Goal: Transaction & Acquisition: Purchase product/service

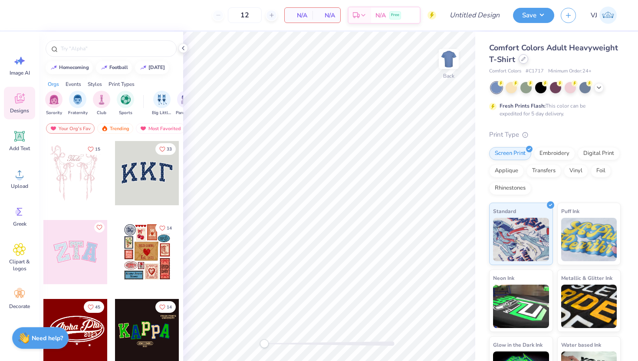
click at [522, 60] on icon at bounding box center [523, 58] width 3 height 3
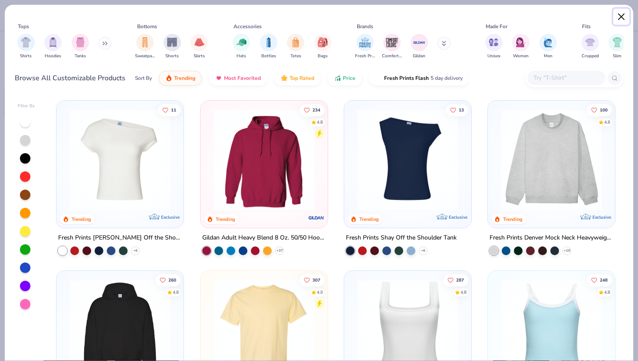
click at [623, 16] on button "Close" at bounding box center [621, 17] width 16 height 16
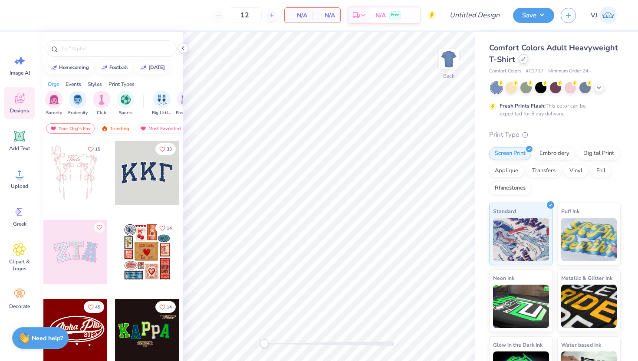
click at [521, 59] on icon at bounding box center [523, 59] width 4 height 4
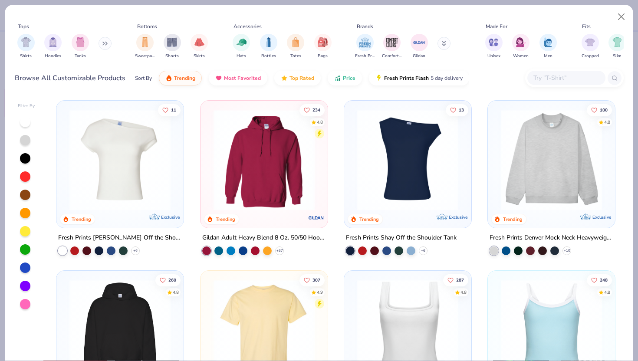
click at [557, 74] on input "text" at bounding box center [566, 78] width 67 height 10
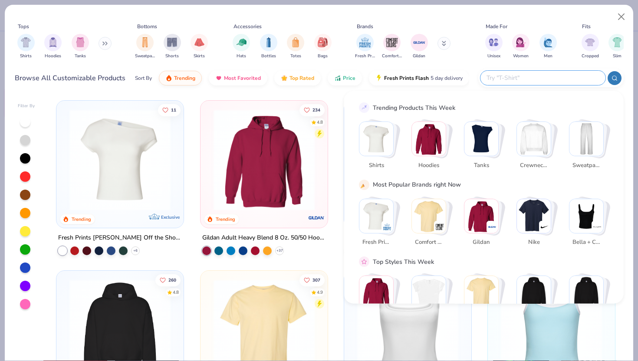
paste input "C1717"
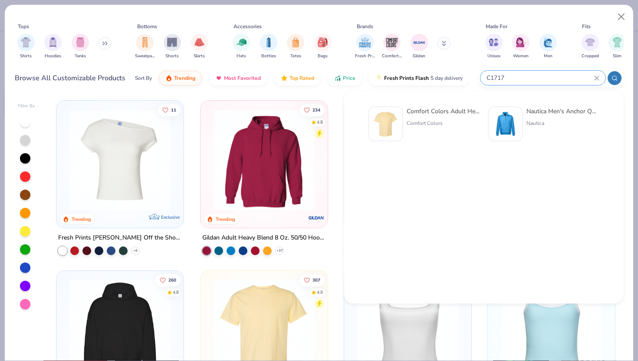
type input "C1717"
click at [396, 118] on img at bounding box center [385, 124] width 27 height 27
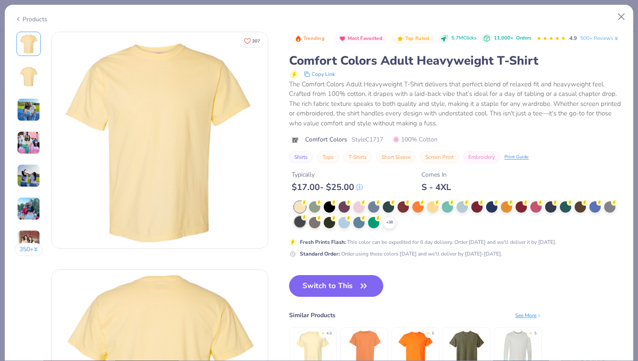
click at [299, 224] on div at bounding box center [299, 221] width 11 height 11
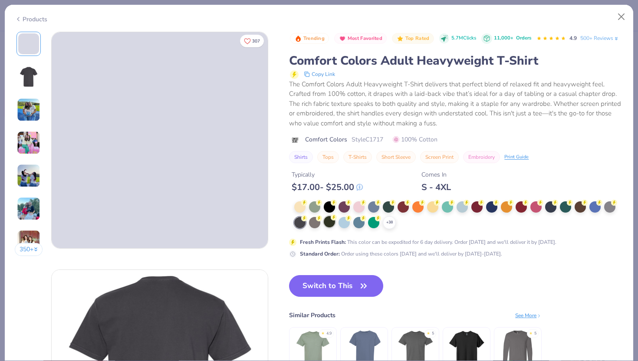
click at [330, 221] on div at bounding box center [329, 221] width 11 height 11
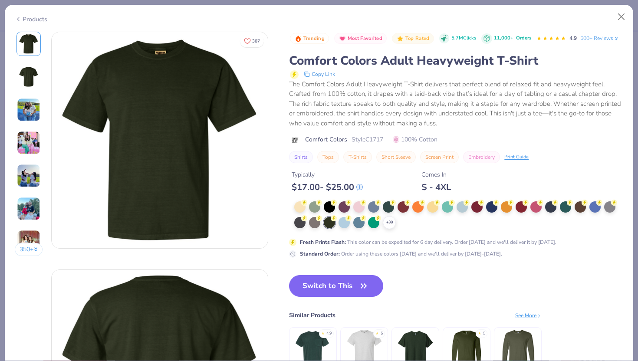
click at [397, 221] on div "+ 38" at bounding box center [458, 215] width 329 height 28
click at [390, 221] on icon at bounding box center [389, 222] width 7 height 7
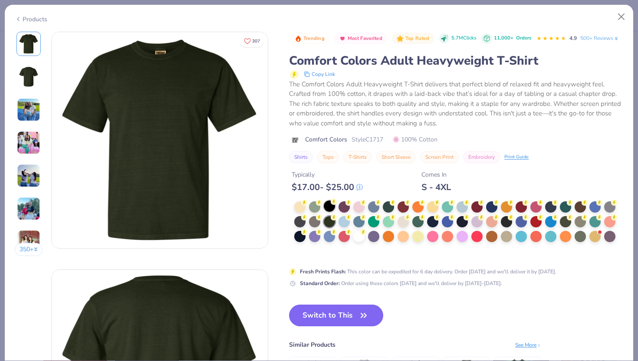
click at [330, 206] on div at bounding box center [329, 206] width 11 height 11
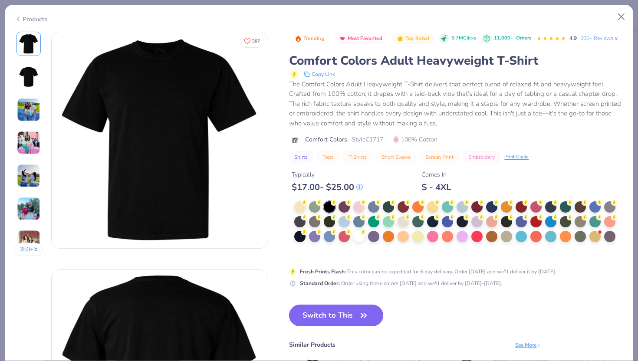
click at [336, 314] on button "Switch to This" at bounding box center [336, 316] width 94 height 22
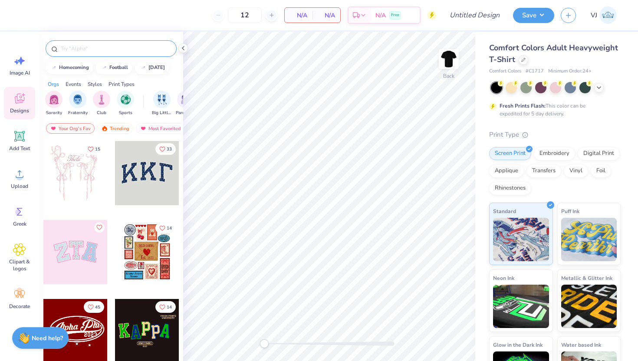
click at [79, 49] on input "text" at bounding box center [115, 48] width 111 height 9
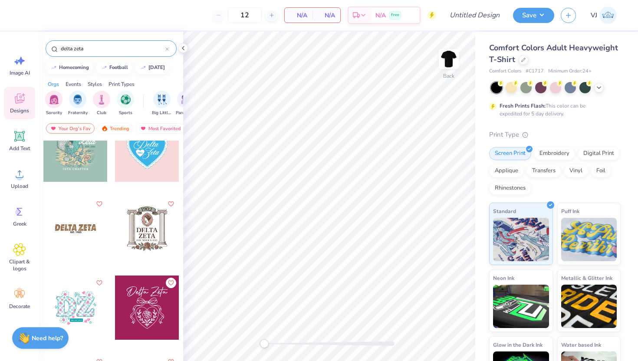
scroll to position [972, 0]
click at [106, 49] on input "delta zeta" at bounding box center [112, 48] width 105 height 9
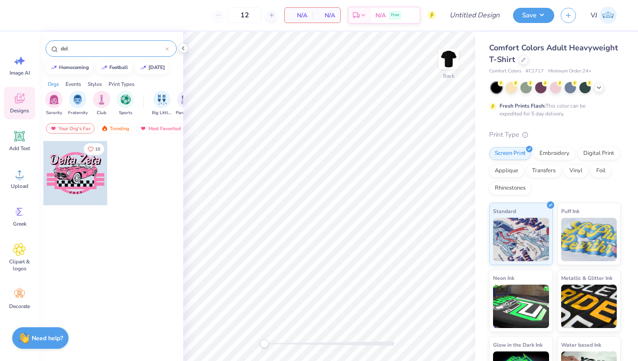
type input "del"
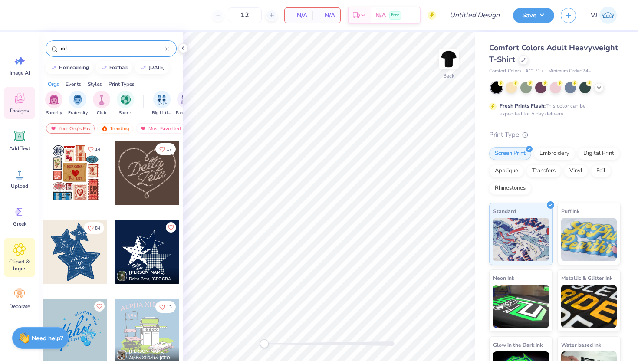
click at [16, 246] on icon at bounding box center [19, 249] width 13 height 13
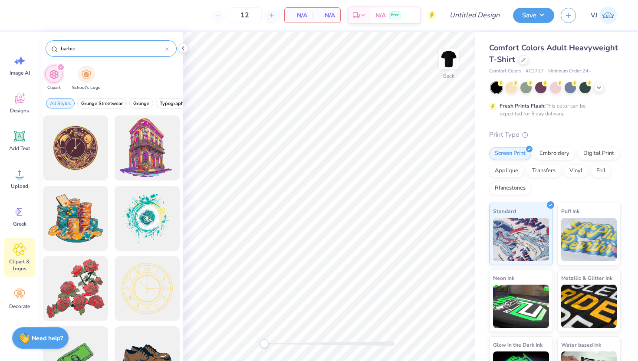
type input "barbie"
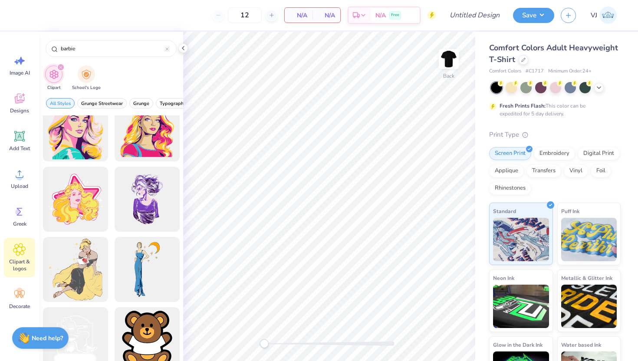
scroll to position [249, 0]
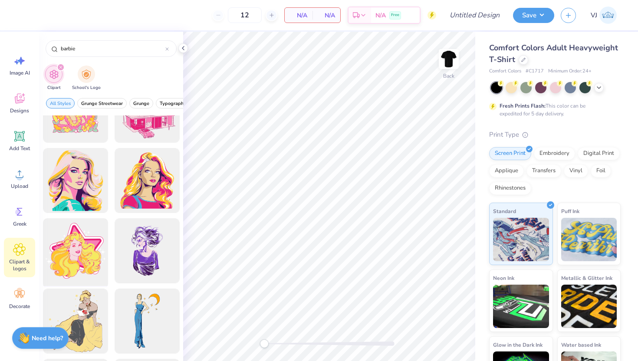
click at [78, 248] on div at bounding box center [76, 251] width 72 height 72
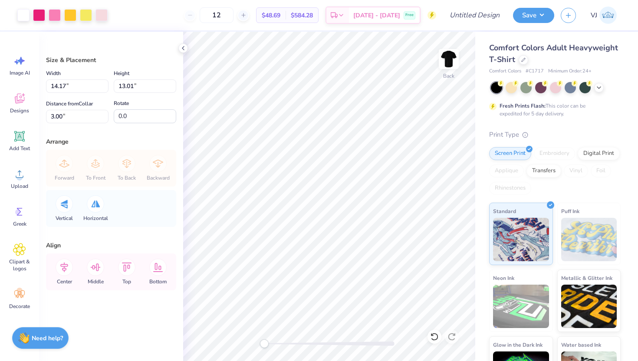
type input "11.88"
type input "10.91"
click at [22, 132] on icon at bounding box center [19, 136] width 13 height 13
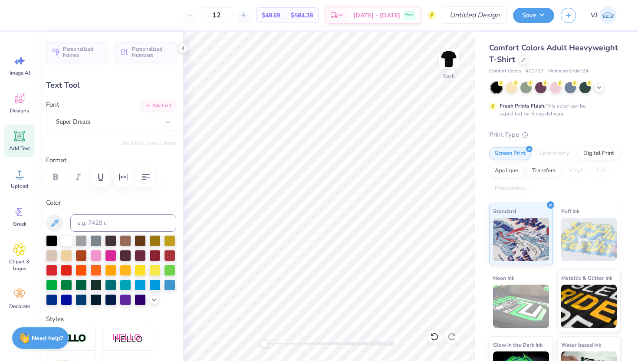
scroll to position [0, 1]
type textarea "DELTA ZETA"
click at [96, 254] on div at bounding box center [95, 254] width 11 height 11
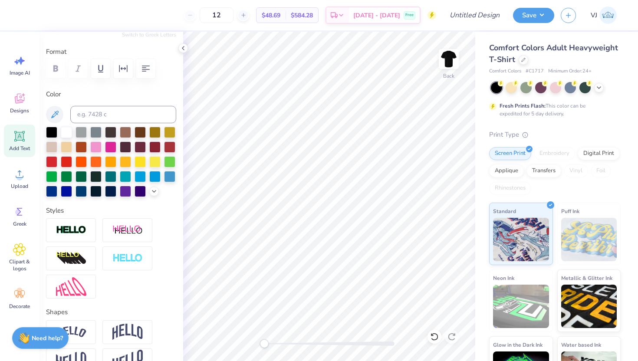
scroll to position [110, 0]
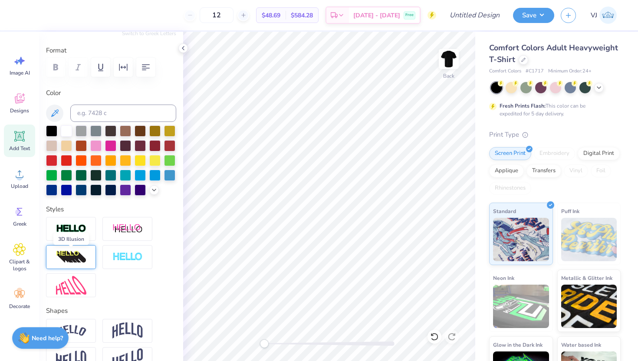
click at [65, 257] on img at bounding box center [71, 257] width 30 height 14
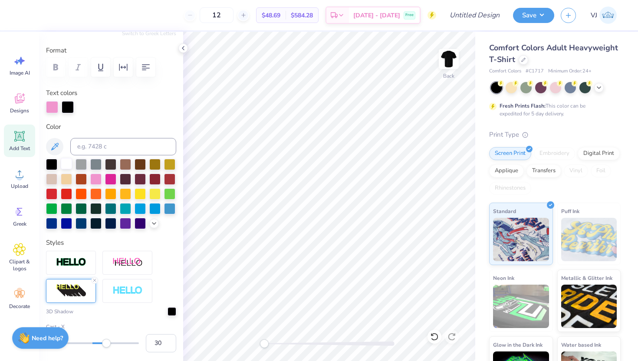
click at [66, 161] on div at bounding box center [66, 163] width 11 height 11
click at [94, 177] on div at bounding box center [95, 178] width 11 height 11
click at [63, 161] on div at bounding box center [66, 163] width 11 height 11
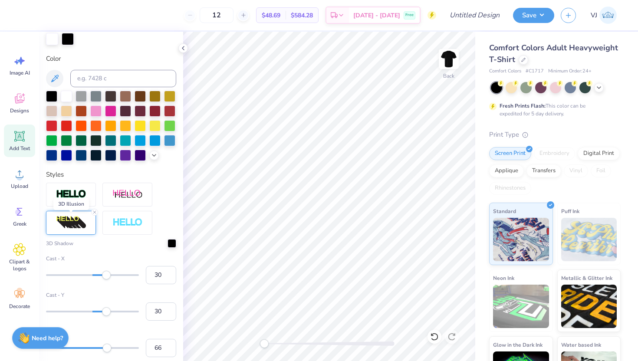
scroll to position [179, 0]
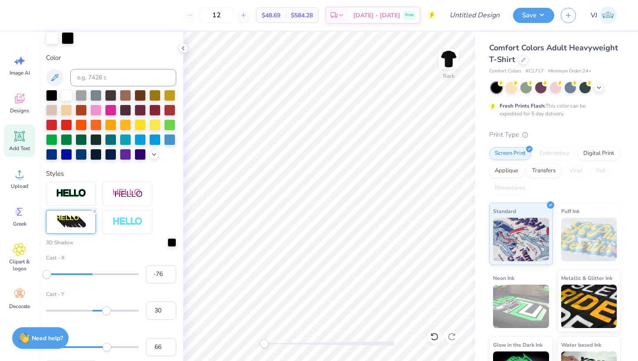
type input "-75"
drag, startPoint x: 106, startPoint y: 272, endPoint x: 58, endPoint y: 273, distance: 48.2
click at [58, 273] on div "Accessibility label" at bounding box center [57, 274] width 9 height 9
type input "-23"
drag, startPoint x: 59, startPoint y: 273, endPoint x: 83, endPoint y: 279, distance: 24.6
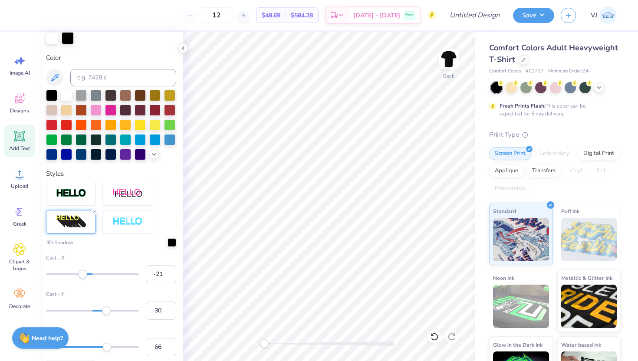
click at [83, 279] on div "Cast - X -21" at bounding box center [111, 269] width 130 height 30
click at [87, 279] on div "Cast - X -21" at bounding box center [111, 269] width 130 height 30
click at [172, 242] on div at bounding box center [172, 241] width 9 height 9
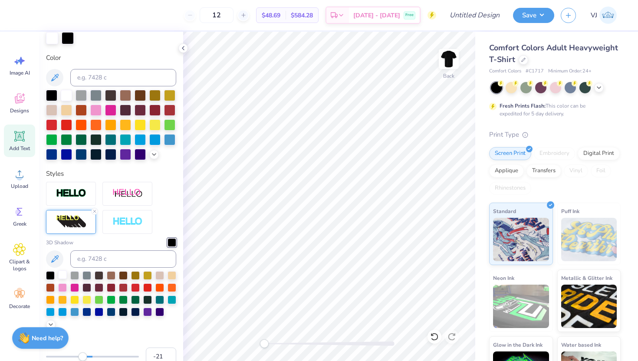
click at [63, 272] on div at bounding box center [62, 274] width 9 height 9
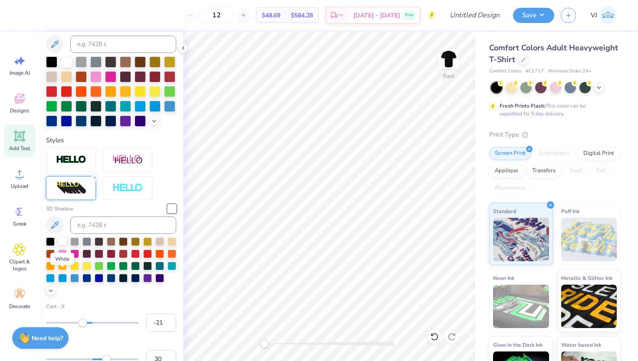
scroll to position [145, 0]
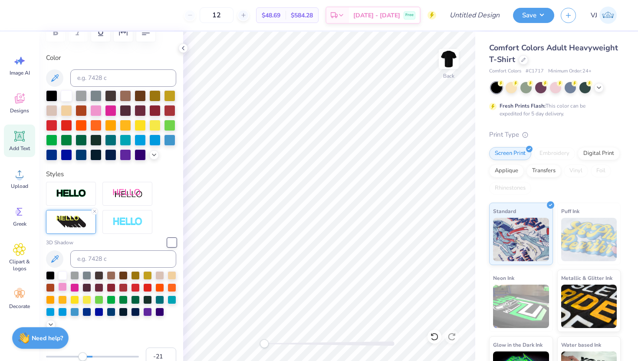
click at [60, 287] on div at bounding box center [62, 287] width 9 height 9
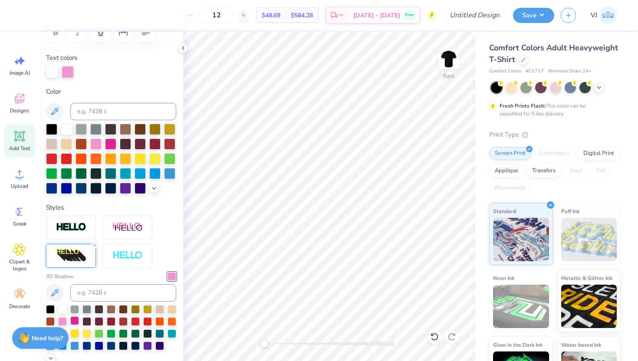
click at [75, 323] on div at bounding box center [74, 320] width 9 height 9
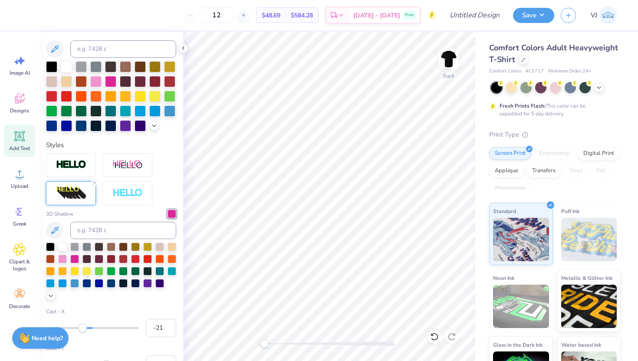
scroll to position [209, 0]
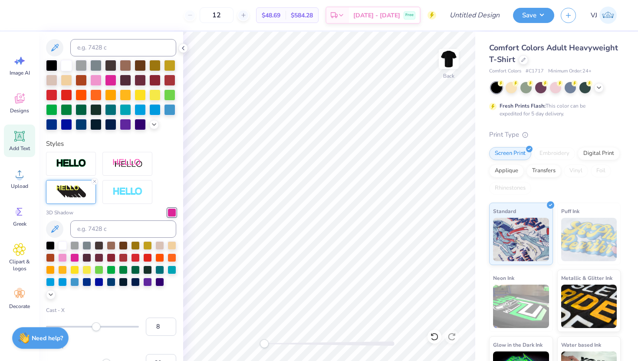
type input "9"
drag, startPoint x: 86, startPoint y: 324, endPoint x: 97, endPoint y: 328, distance: 11.8
click at [97, 328] on div "Accessibility label" at bounding box center [96, 327] width 9 height 9
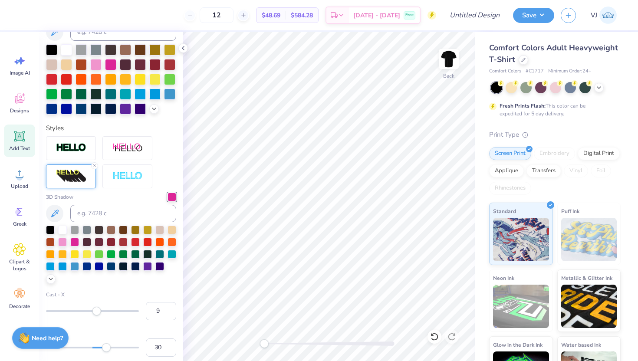
scroll to position [230, 0]
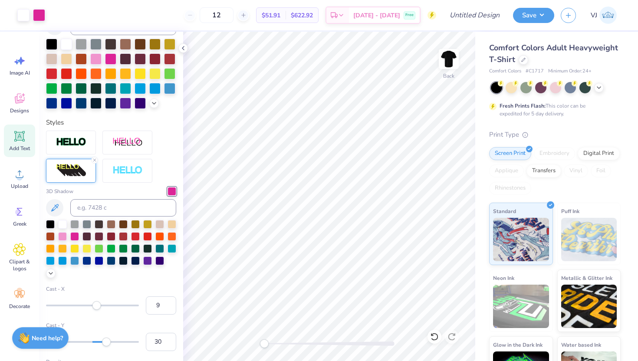
type input "13.11"
type input "2.11"
type input "12.95"
type input "2.09"
type input "11.82"
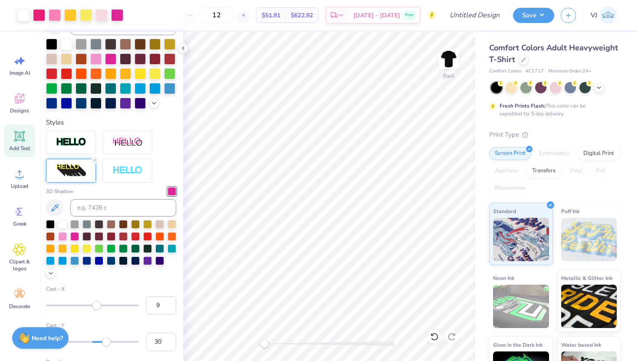
drag, startPoint x: 242, startPoint y: 16, endPoint x: 160, endPoint y: 15, distance: 81.6
click at [160, 15] on div "12 $51.91 Per Item $622.92 Total Est. Delivery Oct 6 - 9 Free" at bounding box center [283, 15] width 306 height 30
type input "150"
click at [305, 13] on div "$2,793.00 Total" at bounding box center [299, 15] width 37 height 15
click at [276, 17] on span "$18.62" at bounding box center [266, 15] width 19 height 9
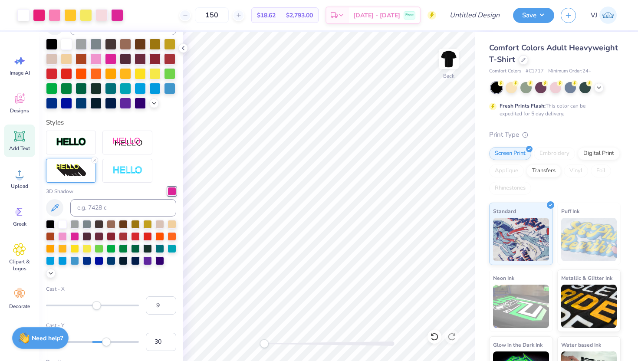
scroll to position [0, 0]
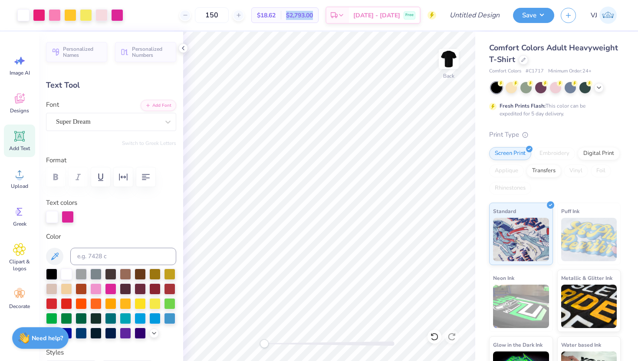
drag, startPoint x: 336, startPoint y: 14, endPoint x: 299, endPoint y: 14, distance: 36.5
click at [299, 14] on div "$18.62 Per Item $2,793.00 Total" at bounding box center [284, 15] width 67 height 16
click at [451, 59] on img at bounding box center [449, 59] width 35 height 35
click at [10, 138] on div "Add Text" at bounding box center [19, 141] width 31 height 33
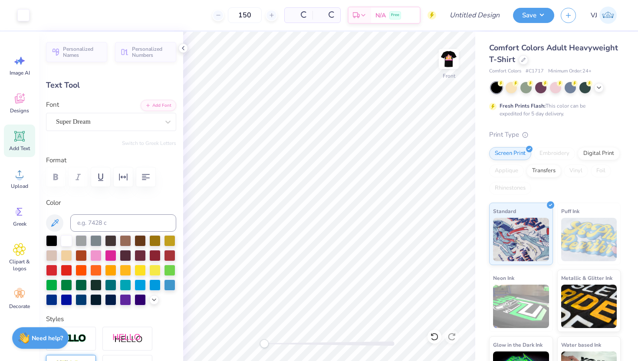
type input "5.69"
type input "1.65"
type input "12.93"
type textarea "WashU"
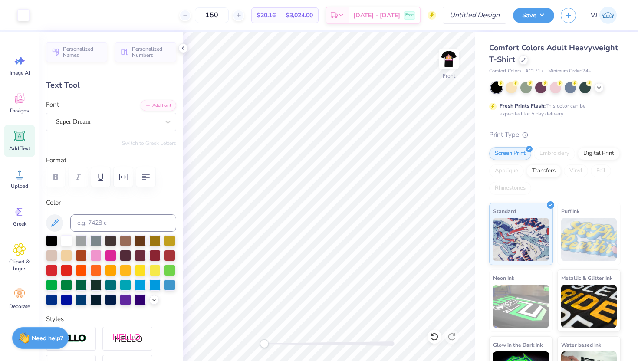
type input "7.05"
type input "12.92"
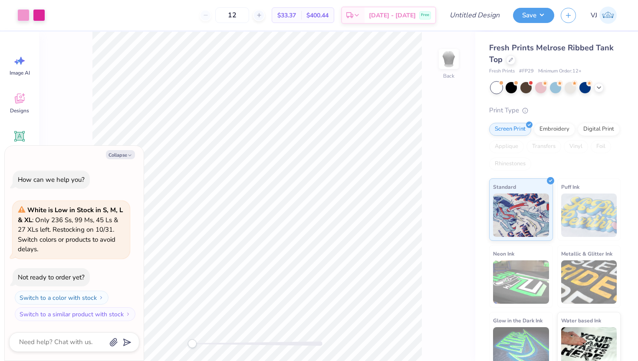
click at [296, 16] on span "$33.37" at bounding box center [286, 15] width 19 height 9
click at [512, 61] on icon at bounding box center [511, 59] width 4 height 4
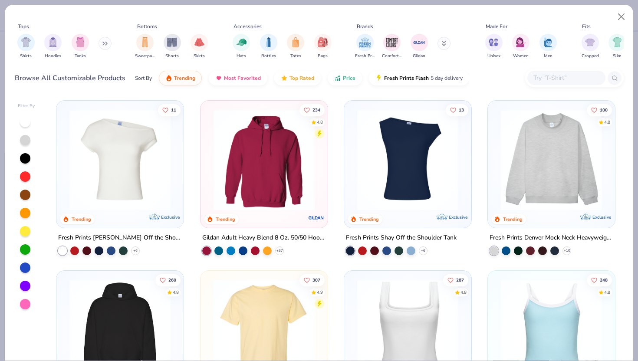
type textarea "x"
click at [545, 79] on input "text" at bounding box center [566, 78] width 67 height 10
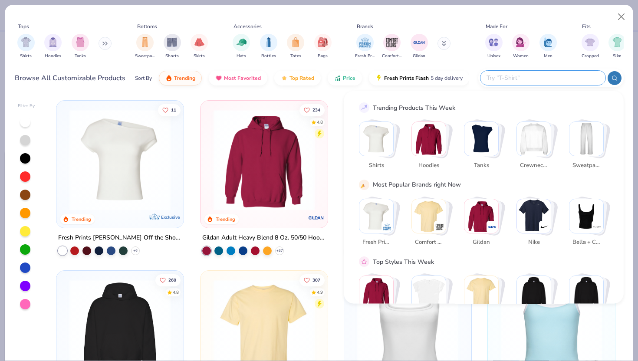
paste input "3001C"
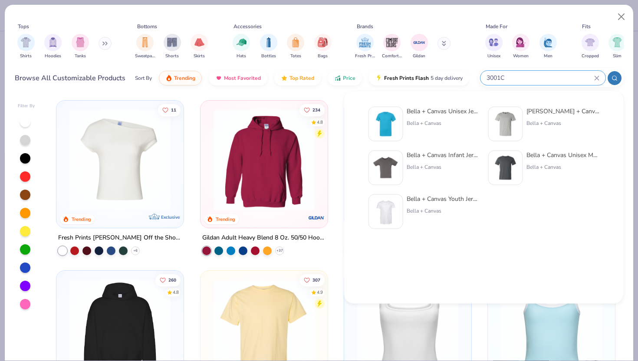
type input "3001C"
click at [387, 120] on img at bounding box center [385, 124] width 27 height 27
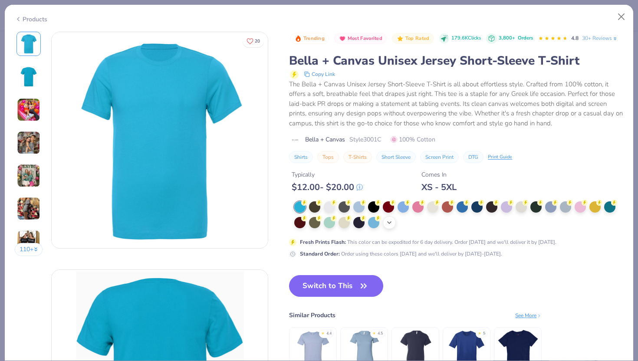
click at [392, 222] on icon at bounding box center [389, 222] width 7 height 7
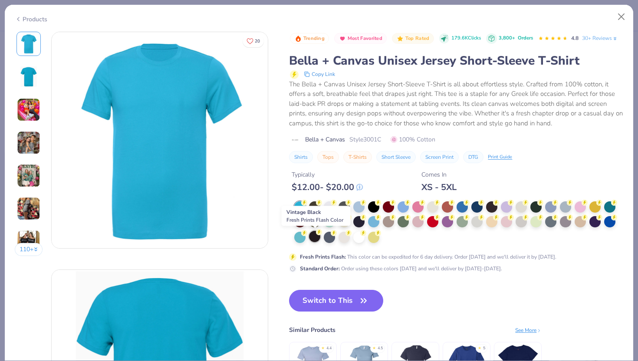
click at [316, 236] on div at bounding box center [314, 236] width 11 height 11
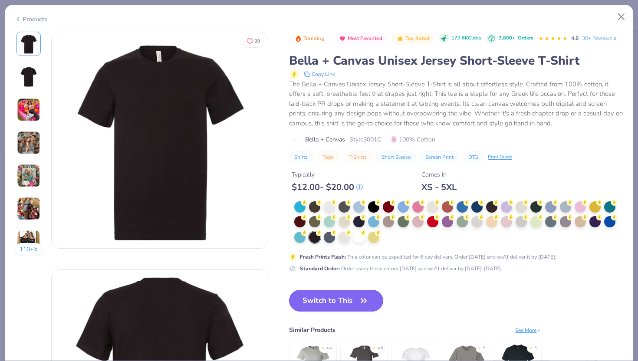
click at [335, 302] on button "Switch to This" at bounding box center [336, 301] width 94 height 22
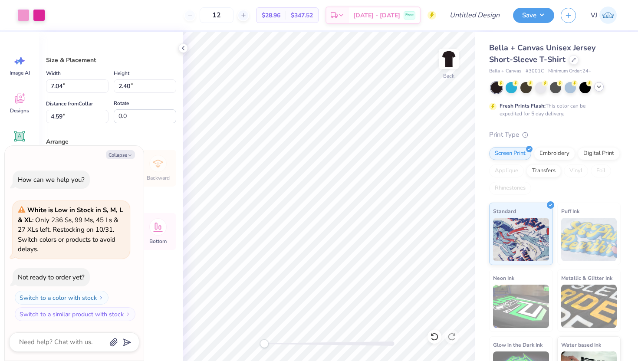
click at [598, 85] on icon at bounding box center [599, 86] width 7 height 7
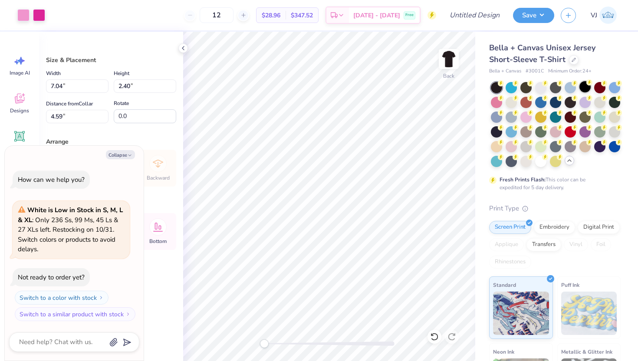
click at [586, 86] on div at bounding box center [585, 86] width 11 height 11
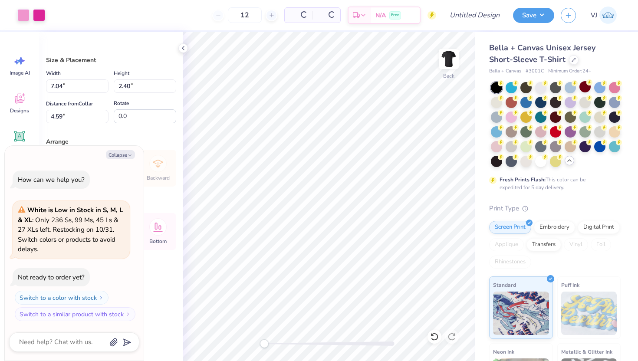
type textarea "x"
click at [280, 13] on span "$28.96" at bounding box center [271, 15] width 19 height 9
click at [286, 17] on div "$28.96 Per Item" at bounding box center [271, 15] width 29 height 15
click at [280, 16] on span "$28.96" at bounding box center [271, 15] width 19 height 9
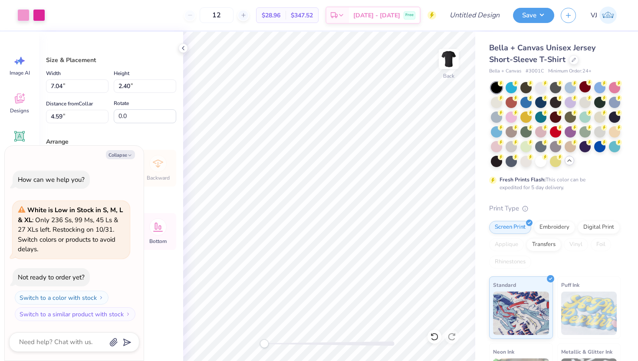
drag, startPoint x: 247, startPoint y: 13, endPoint x: 201, endPoint y: 11, distance: 45.6
click at [201, 12] on div "12 $28.96 Per Item $347.52 Total Est. Delivery Oct 6 - 9 Free" at bounding box center [244, 15] width 385 height 30
type input "50"
type textarea "x"
type input "50"
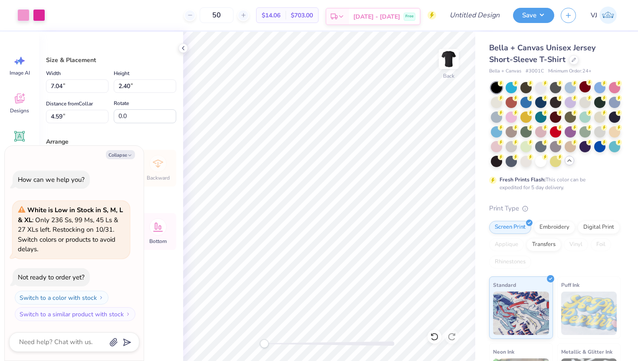
click at [389, 9] on div "Oct 6 - 9 Free" at bounding box center [384, 17] width 71 height 16
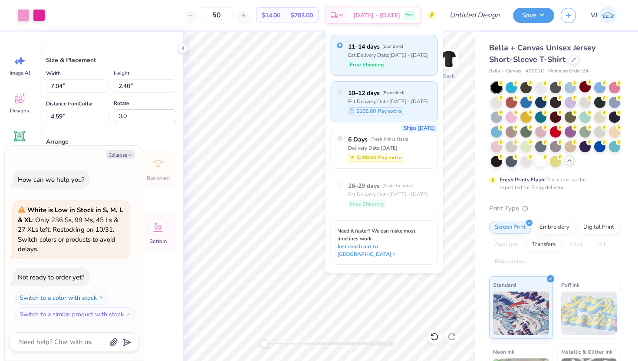
click at [351, 106] on div "10–12 days ( Expedited ) Est. Delivery Date: Oct 4 - 6 $105.00 Pay extra" at bounding box center [388, 102] width 80 height 28
type textarea "x"
radio input "false"
radio input "true"
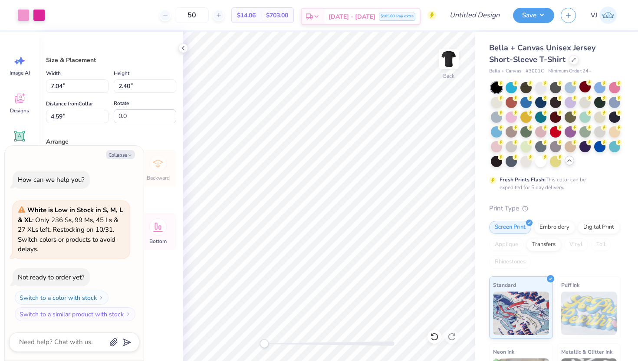
click at [353, 14] on span "Oct 4 - 6" at bounding box center [352, 16] width 47 height 9
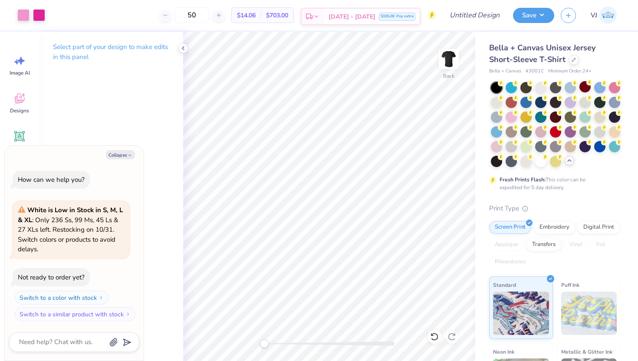
click at [392, 14] on span "$105.00" at bounding box center [388, 16] width 14 height 6
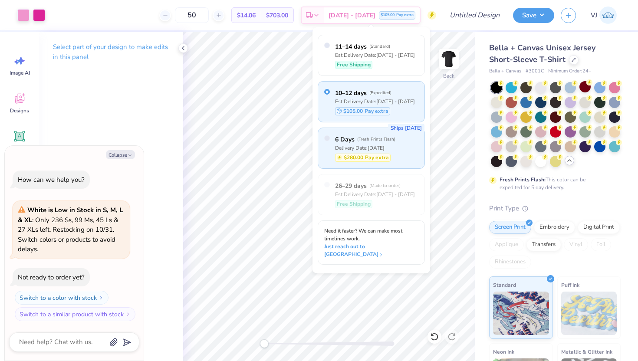
click at [357, 153] on div "6 Days ( Fresh Prints Flash ) Delivery Date: Oct 3 $280.00 Pay extra" at bounding box center [365, 148] width 60 height 28
type textarea "x"
radio input "false"
radio input "true"
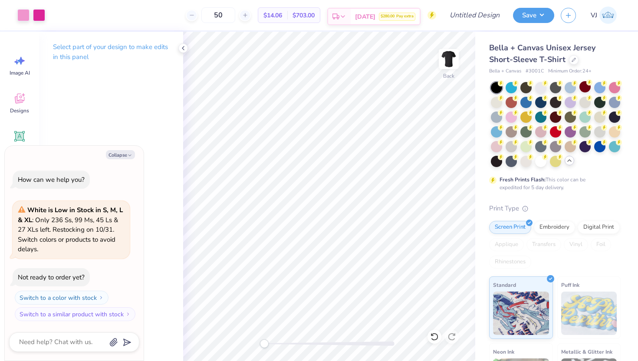
click at [387, 16] on span "$280.00" at bounding box center [388, 16] width 14 height 6
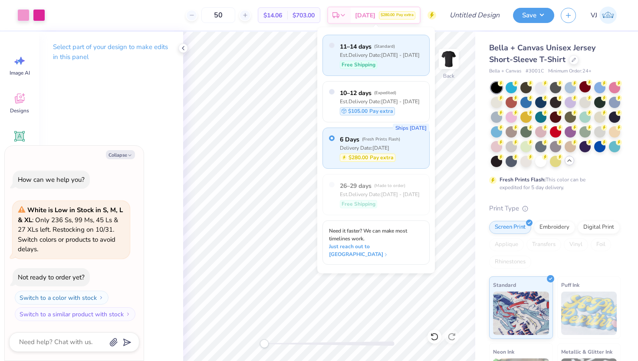
click at [362, 62] on span "Free Shipping" at bounding box center [359, 65] width 34 height 8
type textarea "x"
radio input "true"
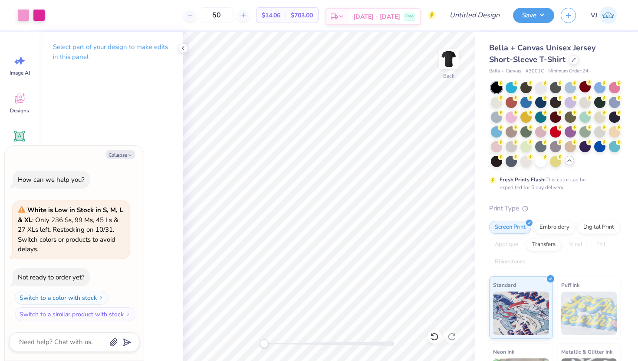
click at [388, 17] on span "[DATE] - [DATE]" at bounding box center [376, 16] width 47 height 9
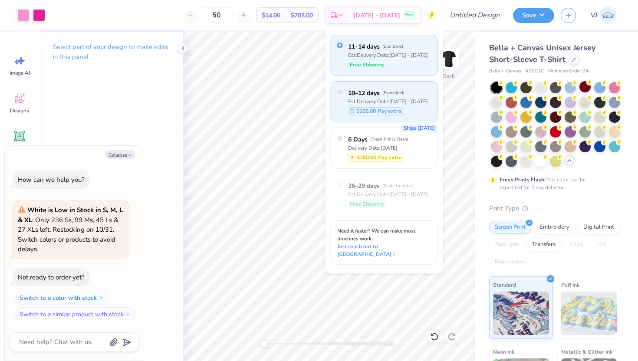
click at [380, 111] on div "$105.00 Pay extra" at bounding box center [375, 111] width 55 height 8
type textarea "x"
radio input "false"
radio input "true"
type textarea "x"
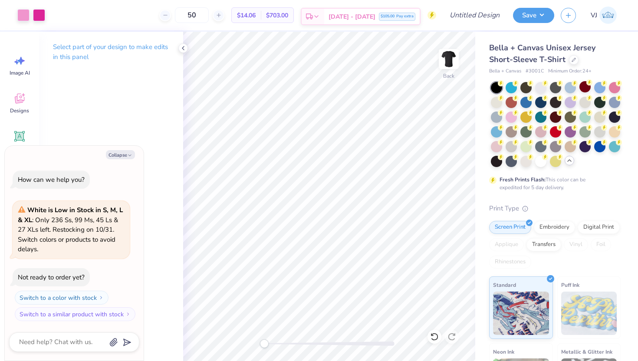
click at [356, 15] on span "Oct 4 - 6" at bounding box center [352, 16] width 47 height 9
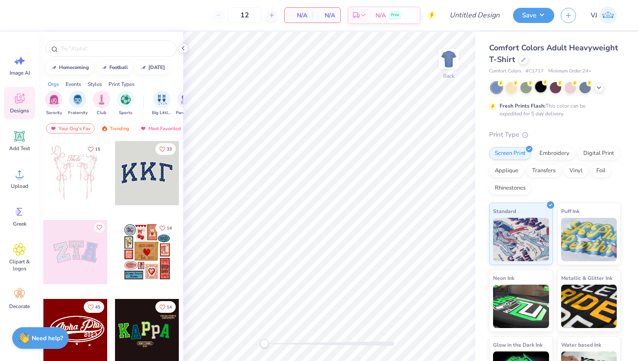
click at [540, 88] on div at bounding box center [540, 86] width 11 height 11
click at [19, 63] on icon at bounding box center [19, 60] width 13 height 13
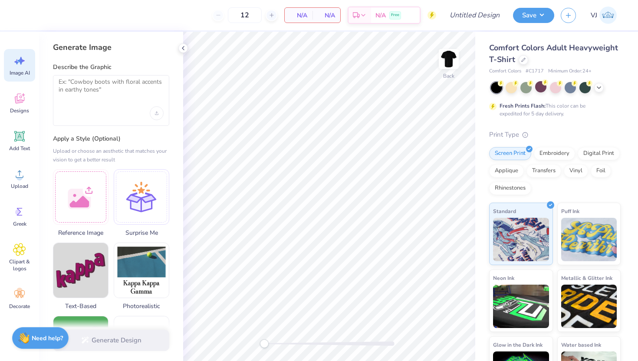
click at [87, 106] on div at bounding box center [111, 113] width 105 height 14
click at [87, 89] on textarea at bounding box center [111, 89] width 105 height 22
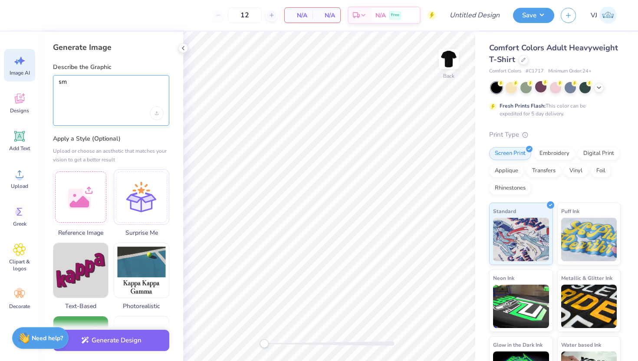
type textarea "s"
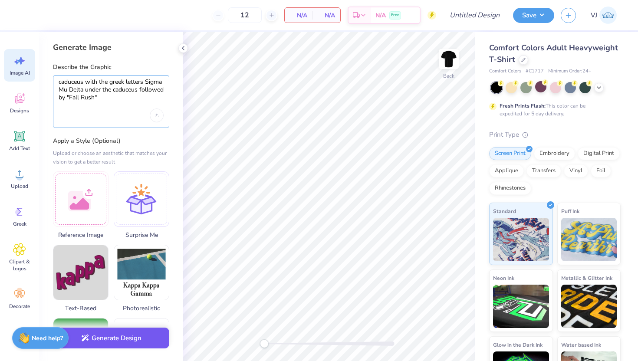
type textarea "caduceus with the greek letters Sigma Mu Delta under the caduceus followed by "…"
click at [115, 345] on button "Generate Design" at bounding box center [111, 338] width 116 height 21
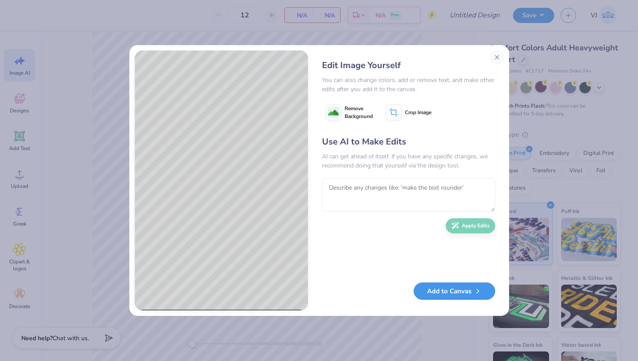
click at [447, 293] on button "Add to Canvas" at bounding box center [455, 292] width 82 height 18
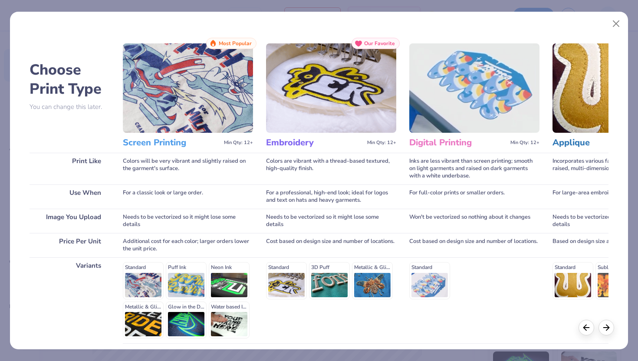
scroll to position [72, 0]
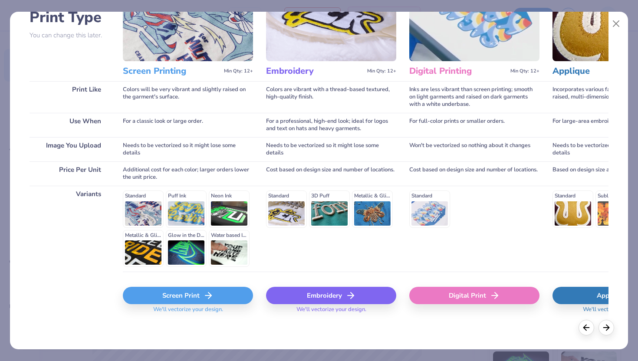
click at [158, 294] on div "Screen Print" at bounding box center [188, 295] width 130 height 17
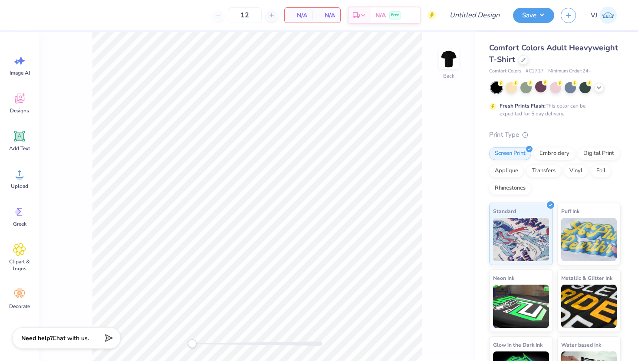
scroll to position [0, 0]
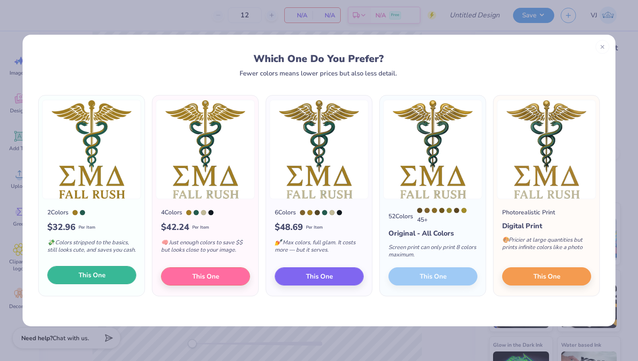
click at [84, 279] on span "This One" at bounding box center [92, 275] width 27 height 10
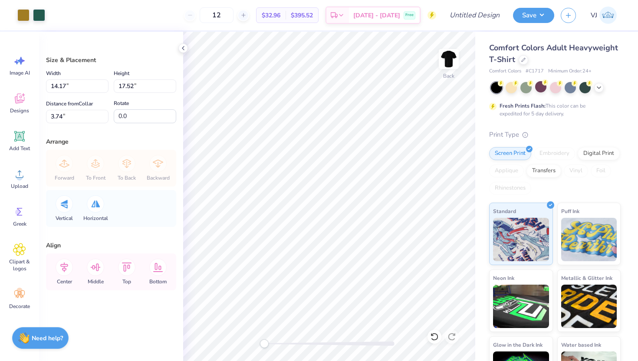
type input "4.44"
type input "5.49"
type input "4.21"
type input "5.21"
type input "3.00"
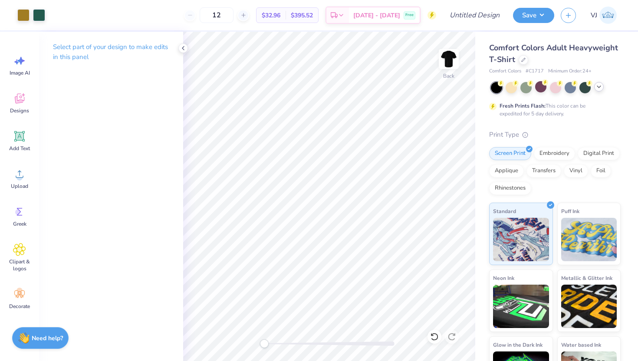
click at [602, 88] on icon at bounding box center [599, 86] width 7 height 7
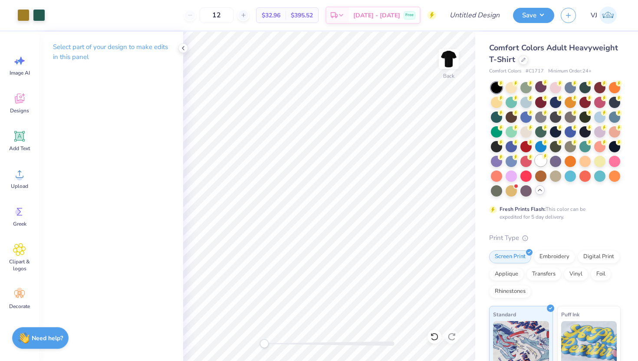
click at [540, 161] on div at bounding box center [540, 160] width 11 height 11
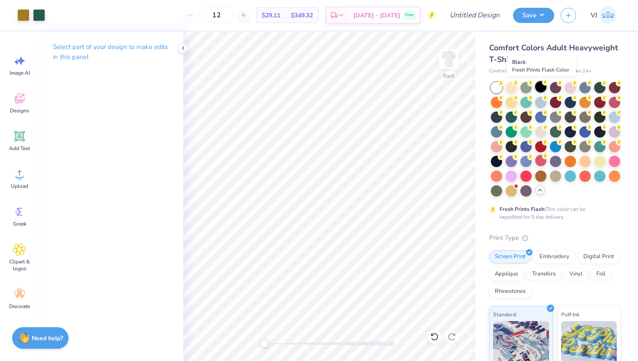
click at [542, 87] on div at bounding box center [540, 86] width 11 height 11
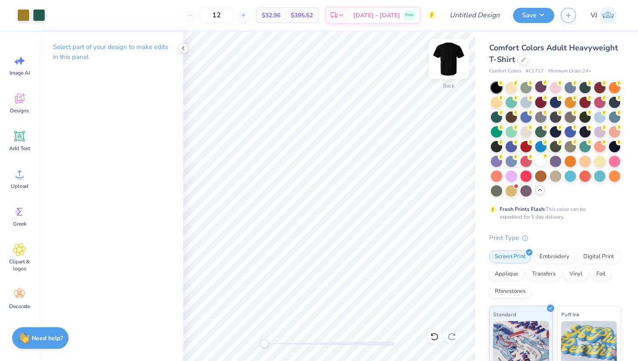
click at [448, 63] on img at bounding box center [449, 59] width 35 height 35
click at [16, 68] on div "Image AI" at bounding box center [19, 65] width 31 height 33
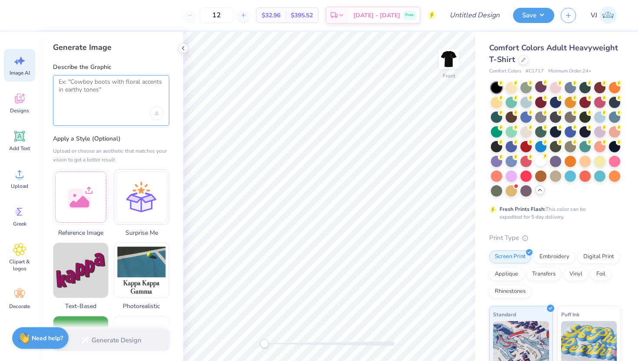
click at [115, 96] on textarea at bounding box center [111, 89] width 105 height 22
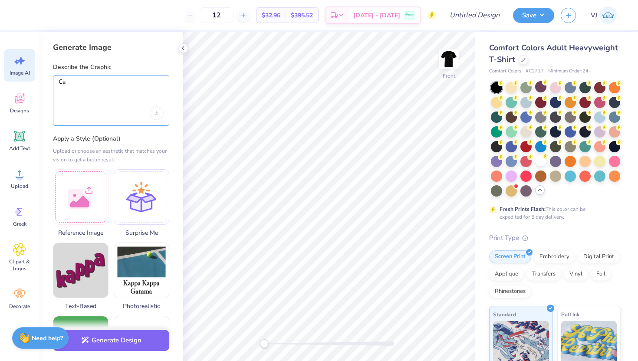
type textarea "C"
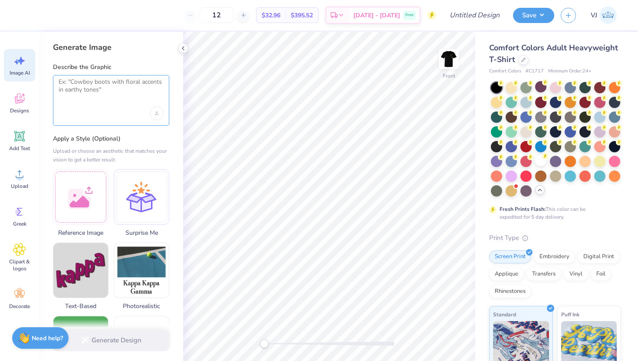
type textarea "T"
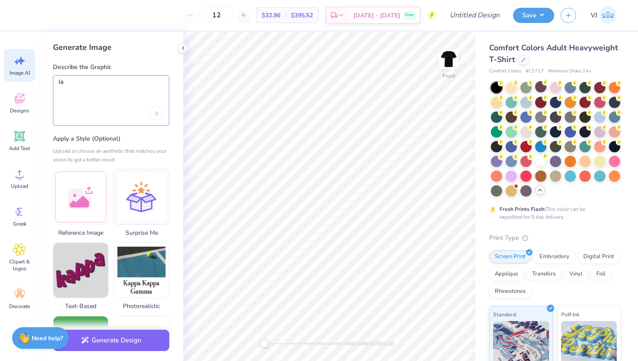
type textarea "l"
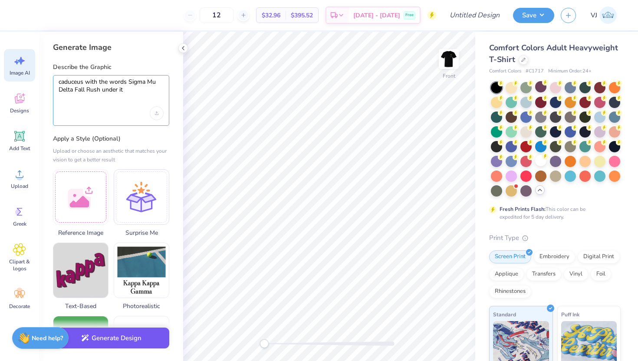
type textarea "caduceus with the words Sigma Mu Delta Fall Rush under it"
click at [119, 338] on button "Generate Design" at bounding box center [111, 338] width 116 height 21
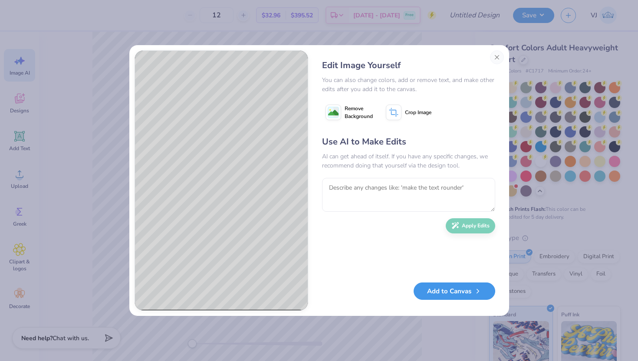
click at [441, 293] on button "Add to Canvas" at bounding box center [455, 292] width 82 height 18
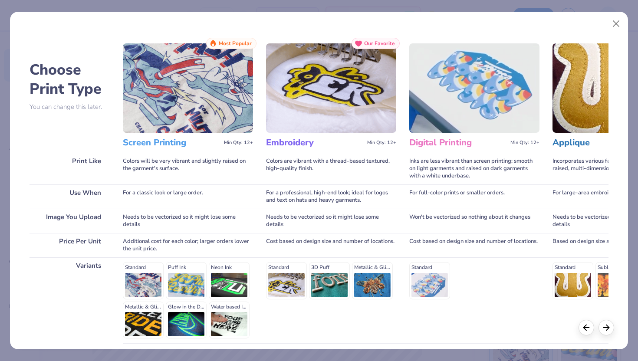
scroll to position [72, 0]
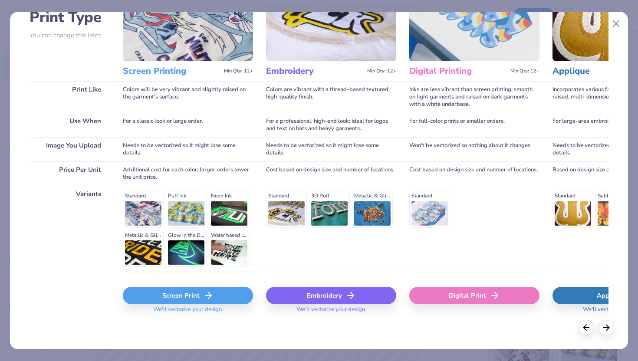
click at [148, 296] on div "Screen Print" at bounding box center [188, 295] width 130 height 17
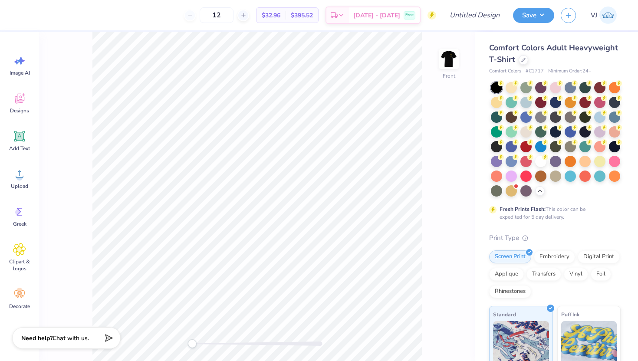
scroll to position [0, 0]
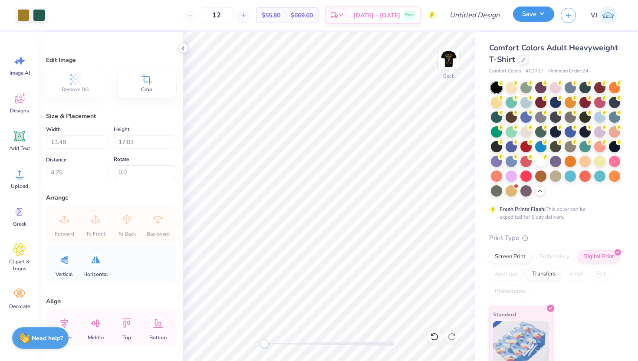
click at [536, 12] on button "Save" at bounding box center [533, 14] width 41 height 15
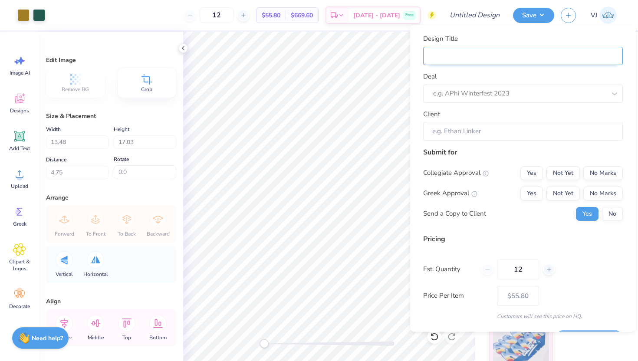
click at [449, 55] on input "Design Title" at bounding box center [523, 55] width 200 height 19
type input "Sigma Mu Delta"
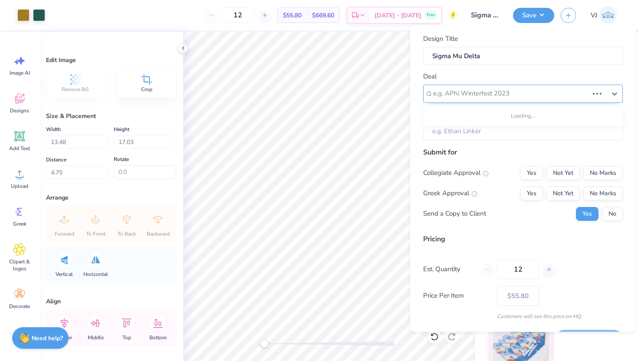
click at [462, 91] on div at bounding box center [510, 94] width 155 height 12
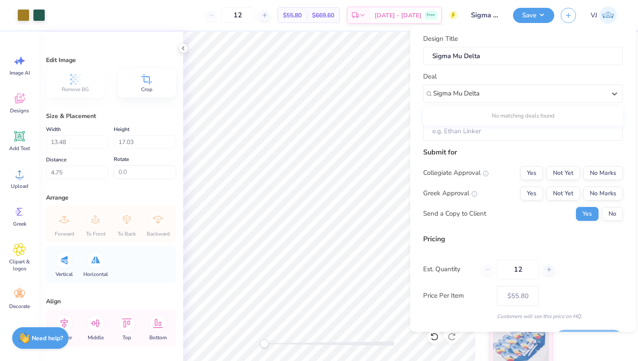
type input "Sigma Mu Delta"
click at [450, 129] on input "Client" at bounding box center [523, 131] width 200 height 19
click at [451, 130] on input "Client" at bounding box center [523, 131] width 200 height 19
